Goal: Use online tool/utility: Utilize a website feature to perform a specific function

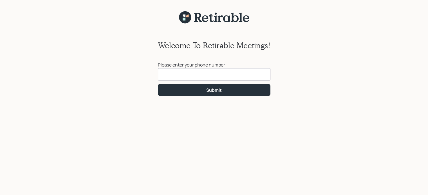
click at [180, 73] on input at bounding box center [214, 74] width 113 height 12
type input "[PHONE_NUMBER]"
click button "Submit" at bounding box center [214, 90] width 113 height 12
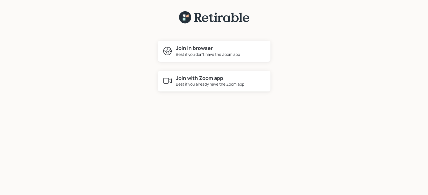
click at [201, 50] on h4 "Join in browser" at bounding box center [208, 48] width 64 height 6
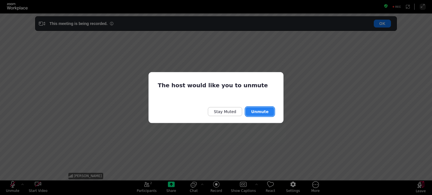
click at [259, 111] on button "Unmute" at bounding box center [260, 111] width 29 height 9
